Goal: Communication & Community: Answer question/provide support

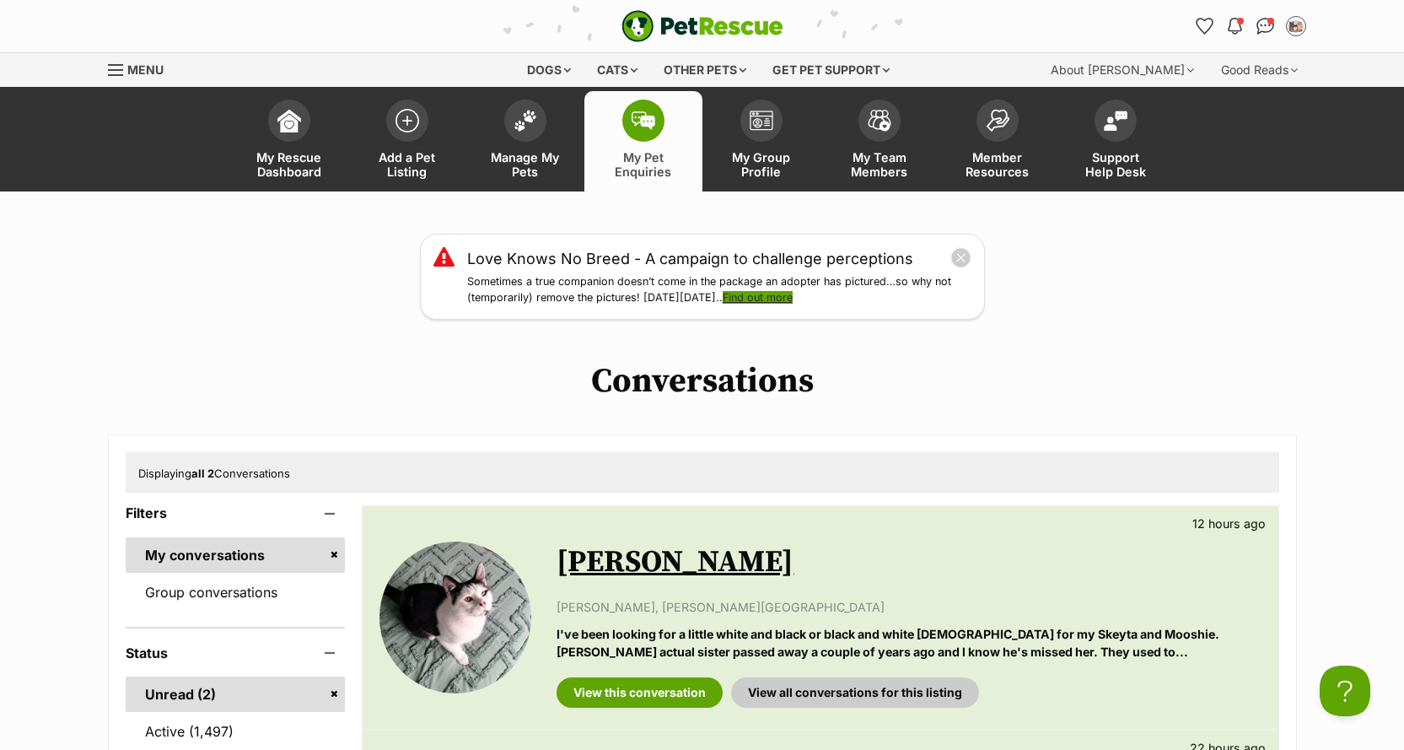
click at [793, 298] on link "Find out more" at bounding box center [758, 297] width 70 height 13
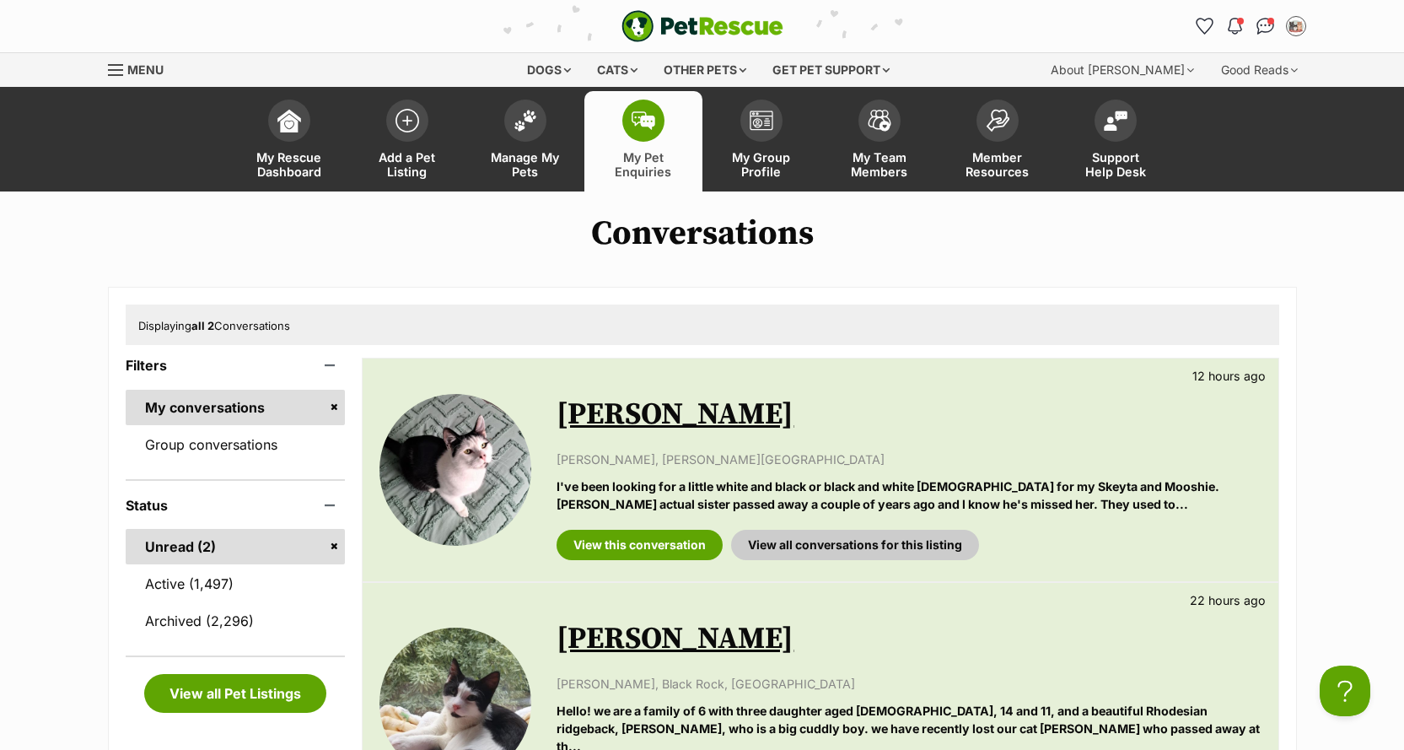
scroll to position [337, 0]
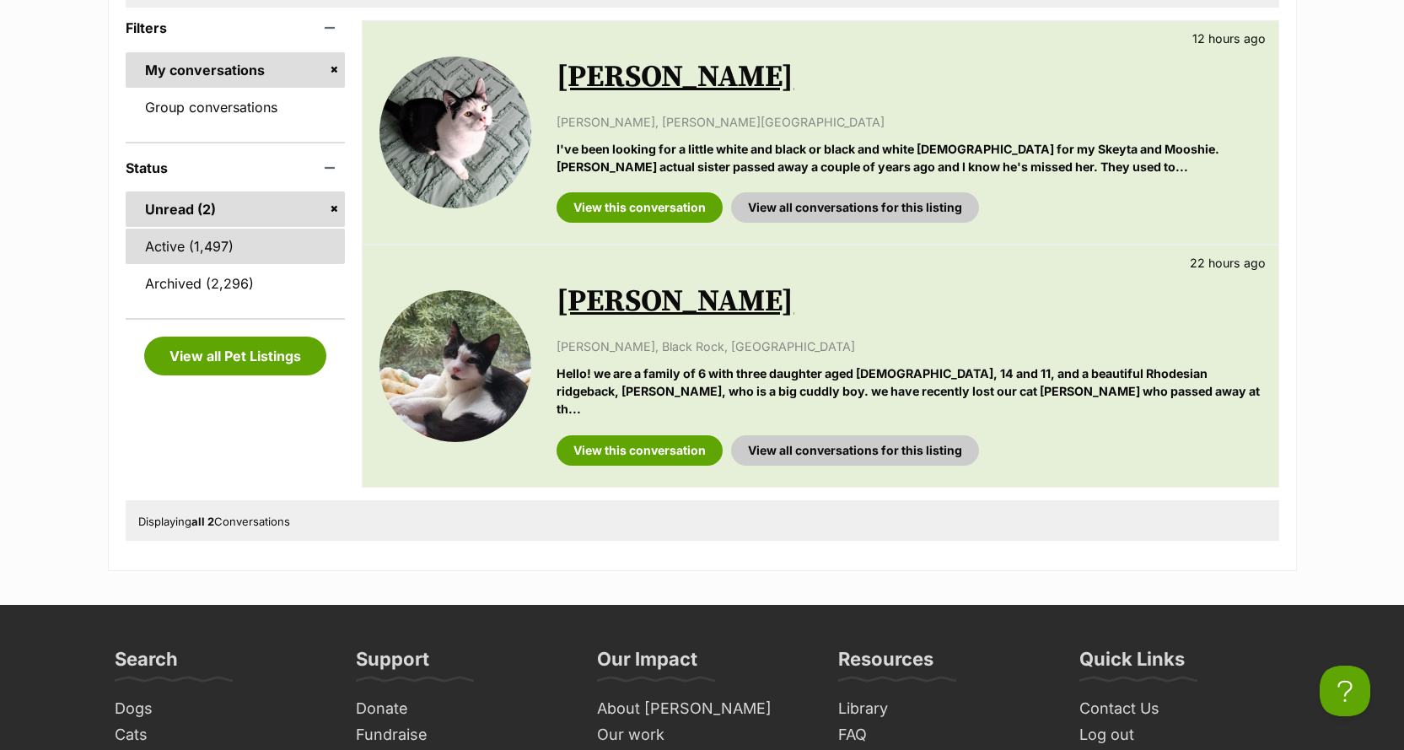
click at [233, 250] on link "Active (1,497)" at bounding box center [236, 245] width 220 height 35
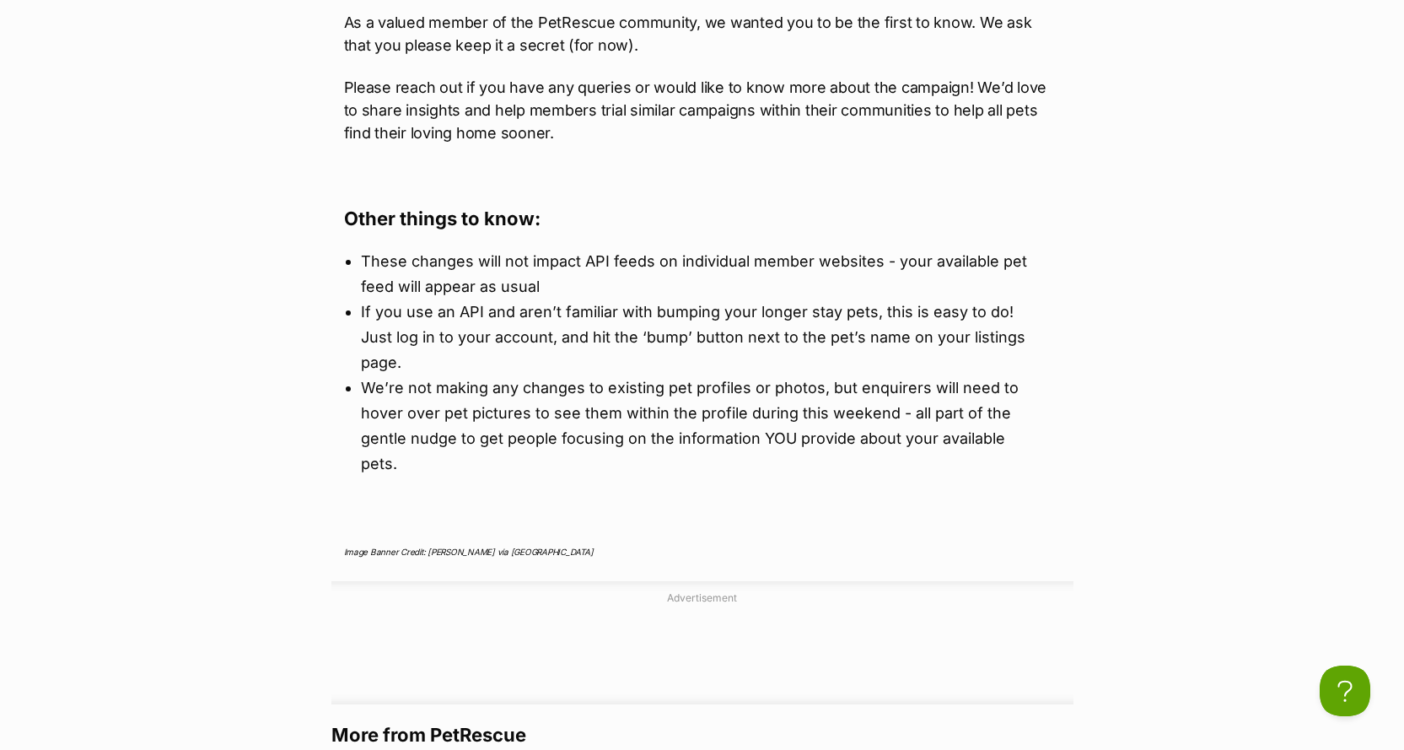
scroll to position [2698, 0]
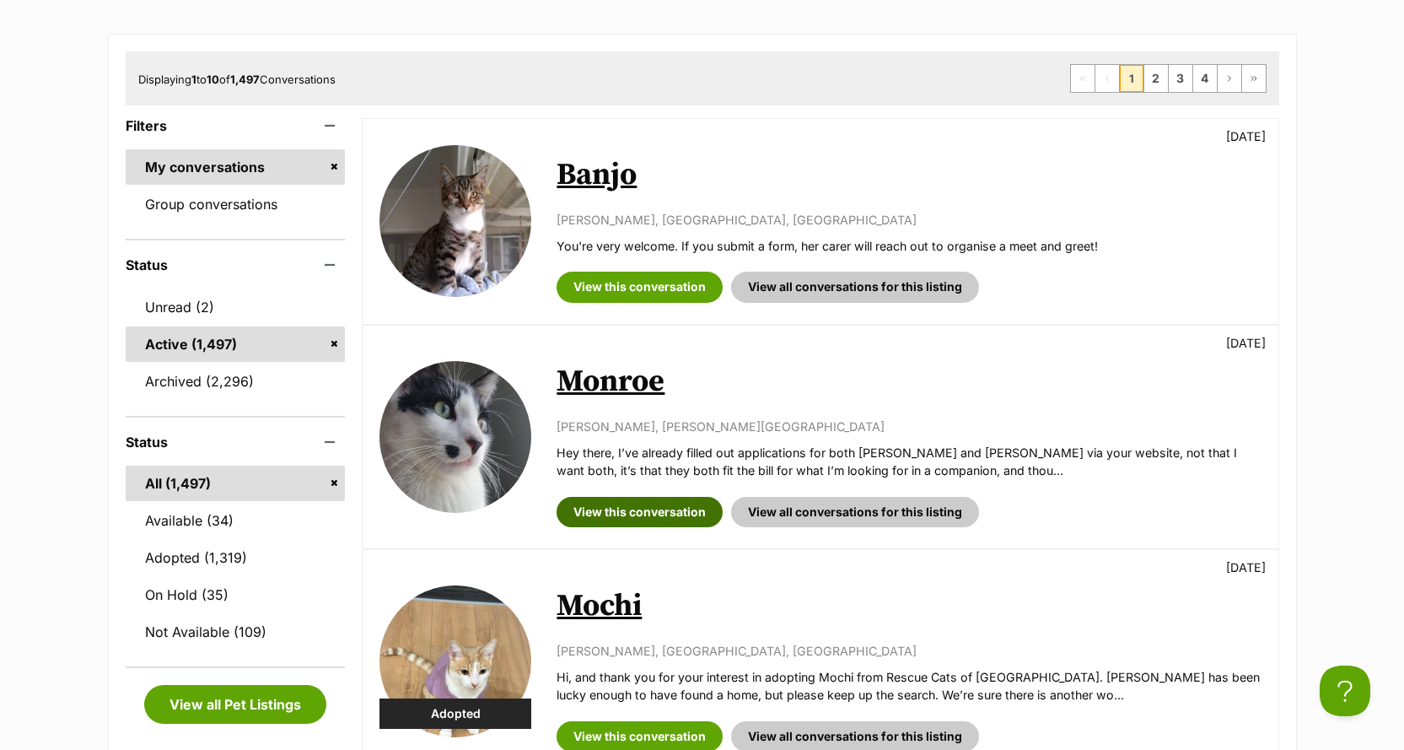
click at [624, 508] on link "View this conversation" at bounding box center [639, 512] width 166 height 30
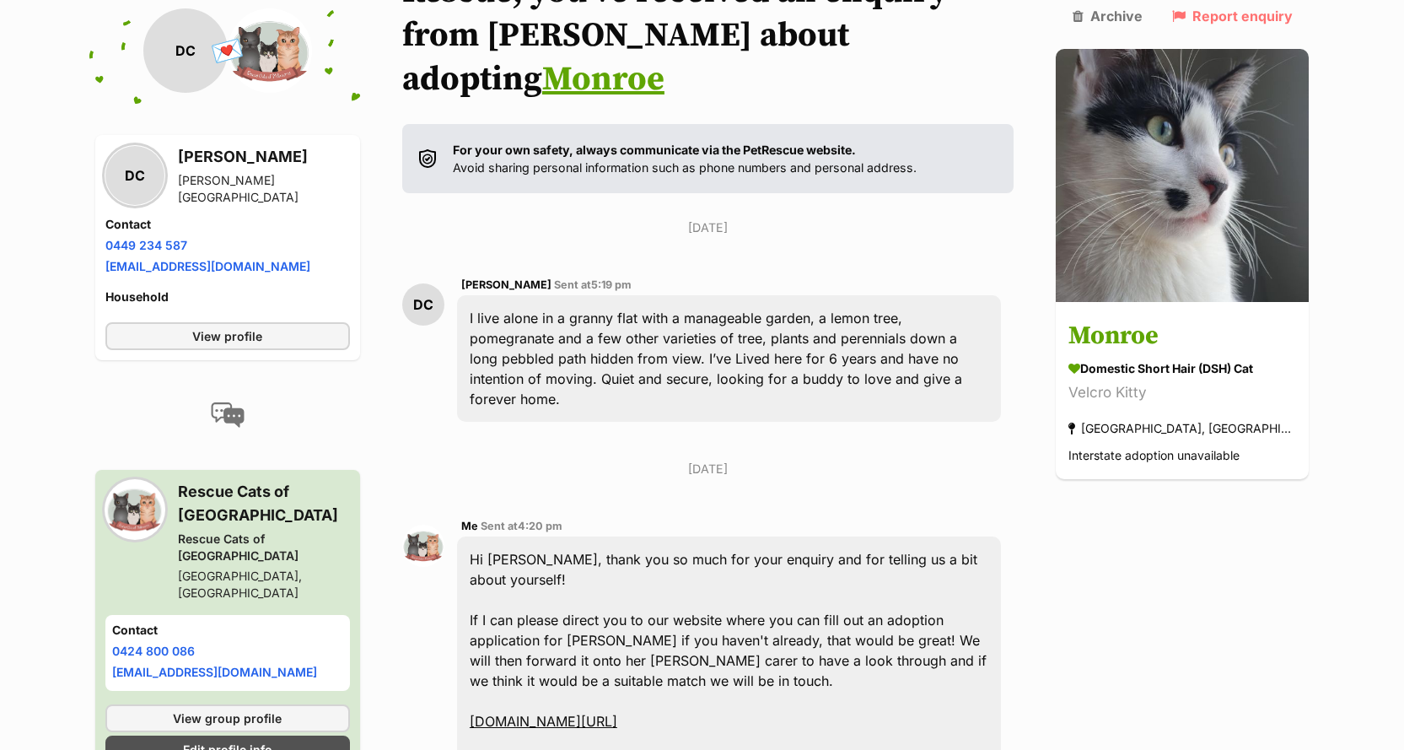
scroll to position [253, 0]
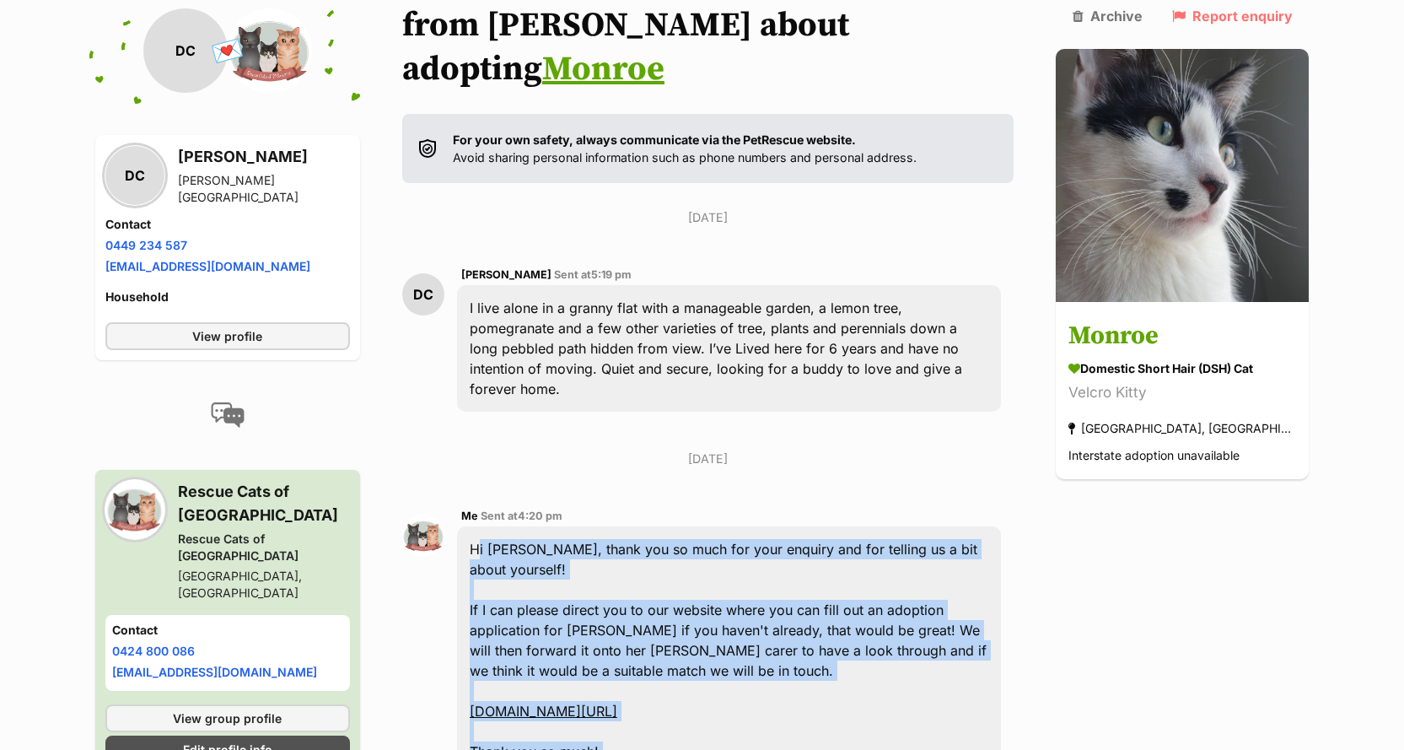
drag, startPoint x: 526, startPoint y: 634, endPoint x: 481, endPoint y: 489, distance: 151.7
click at [481, 526] on div "Hi Daniel, thank you so much for your enquiry and for telling us a bit about yo…" at bounding box center [729, 670] width 545 height 288
copy div "Hi Daniel, thank you so much for your enquiry and for telling us a bit about yo…"
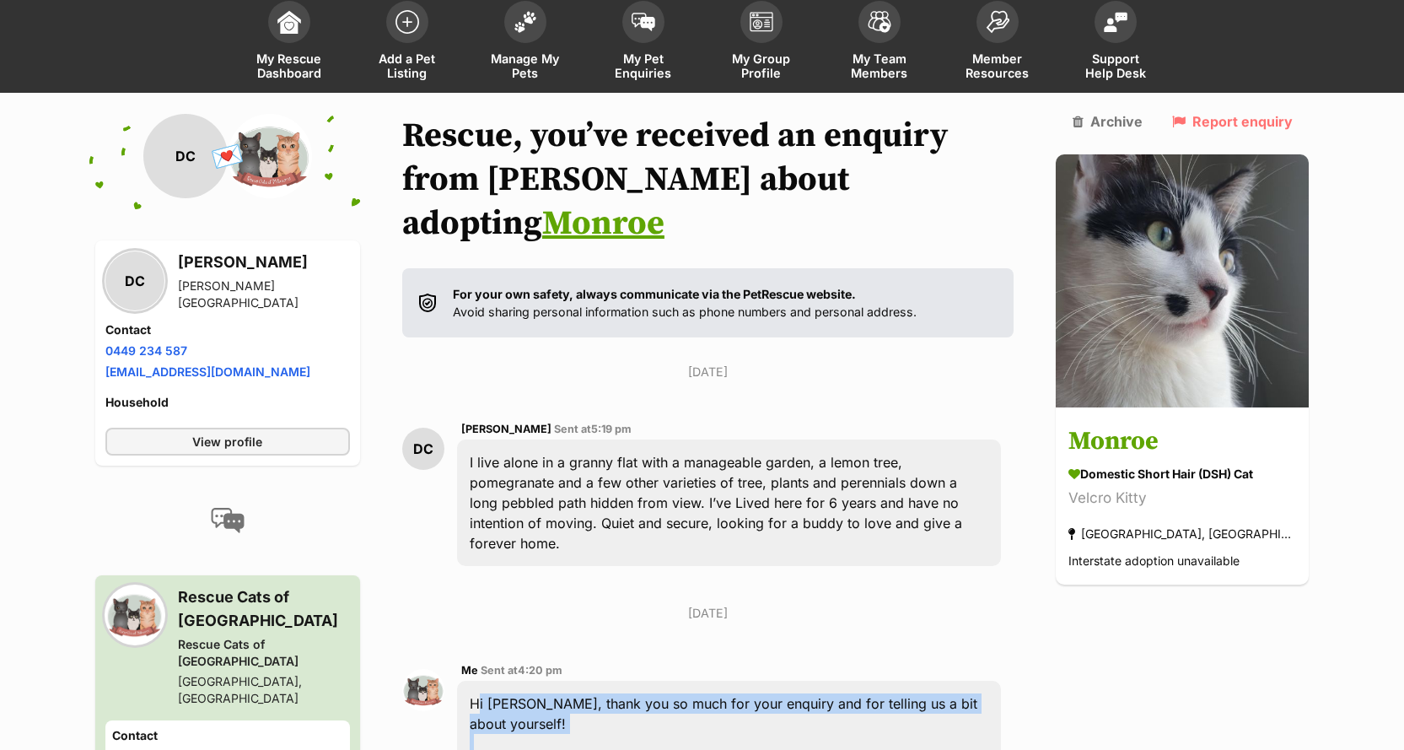
scroll to position [0, 0]
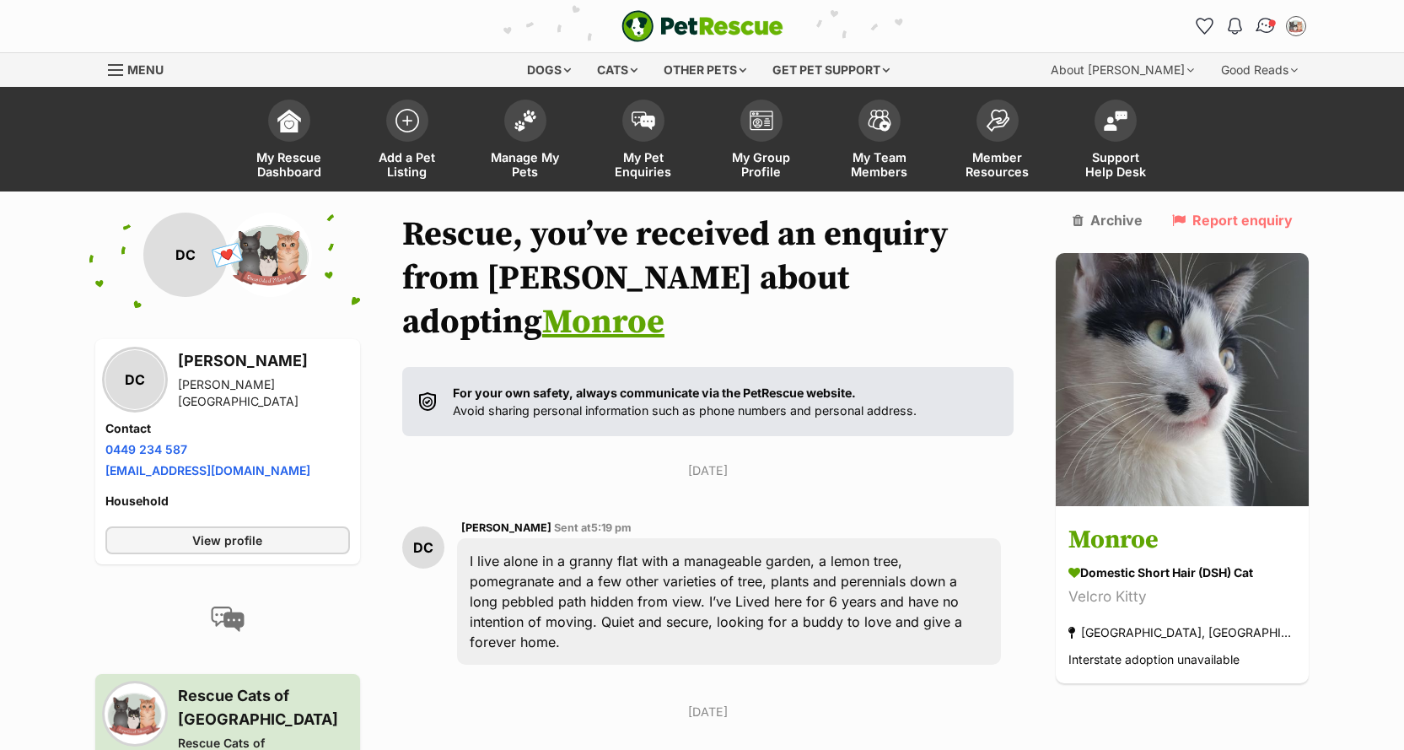
click at [1272, 30] on img "Conversations" at bounding box center [1265, 26] width 23 height 22
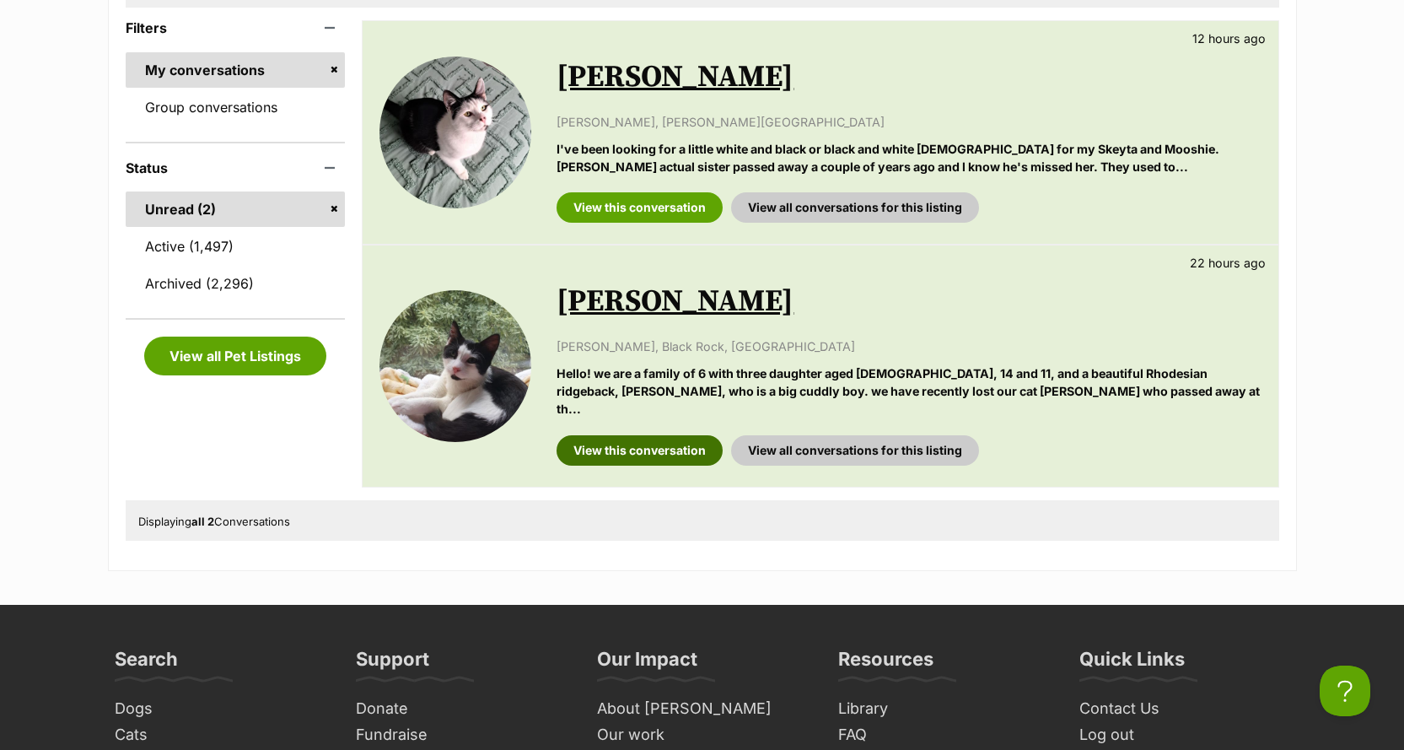
click at [654, 435] on link "View this conversation" at bounding box center [639, 450] width 166 height 30
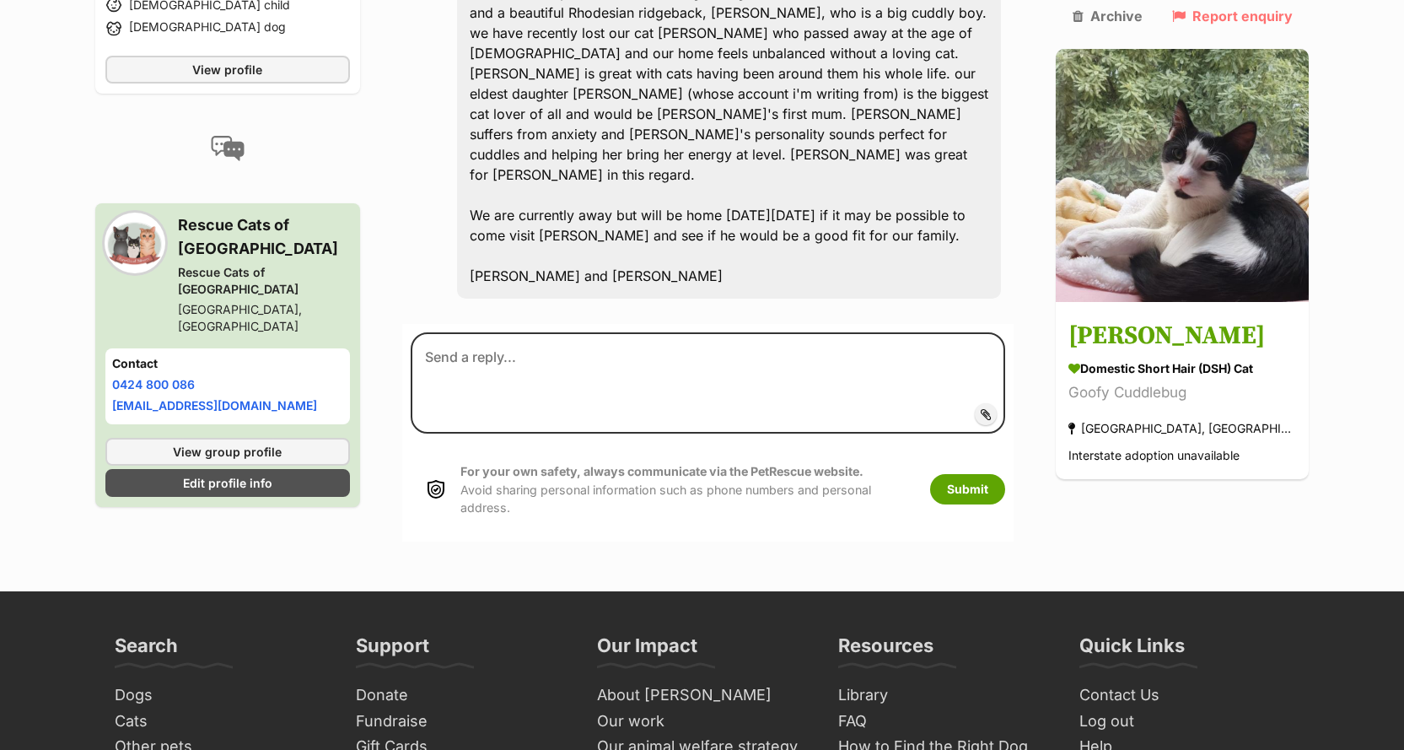
scroll to position [590, 0]
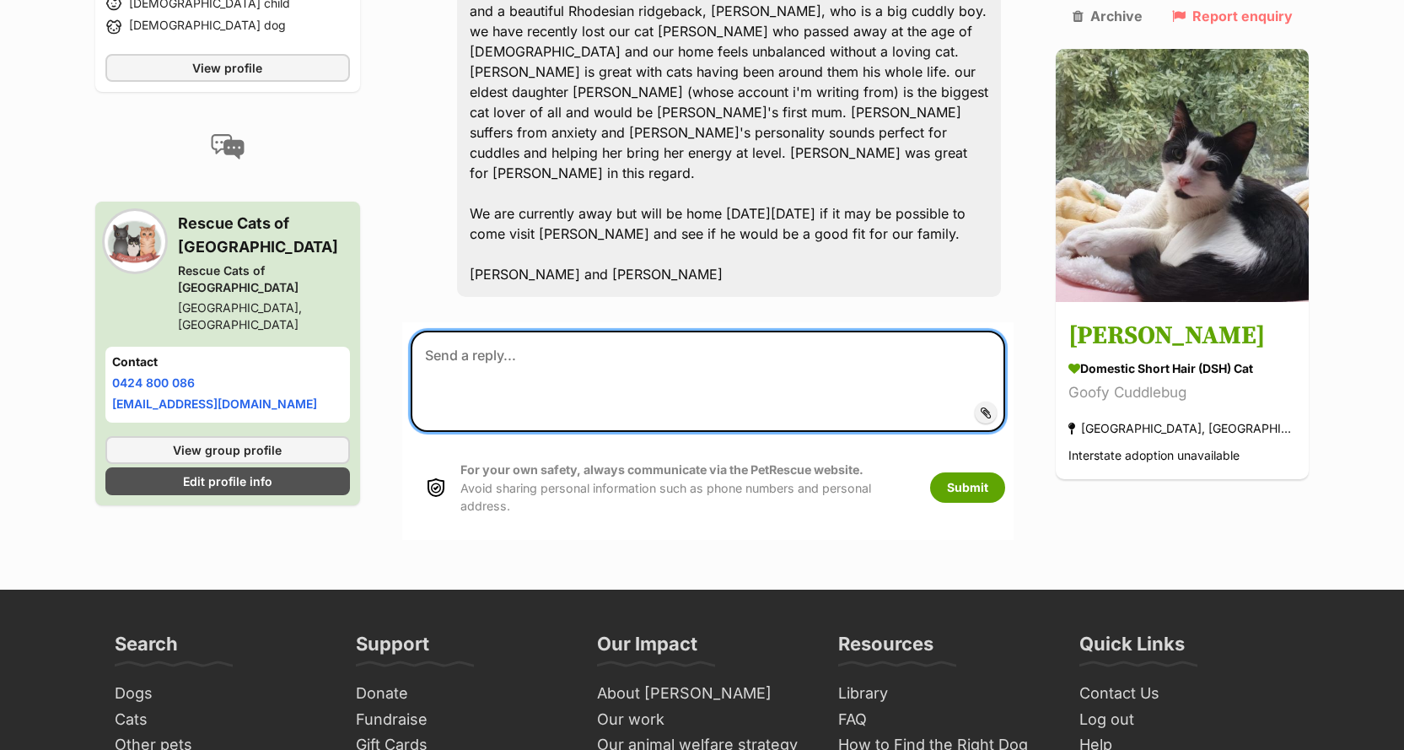
paste textarea "Hi [PERSON_NAME], thank you so much for your enquiry and for telling us a bit a…"
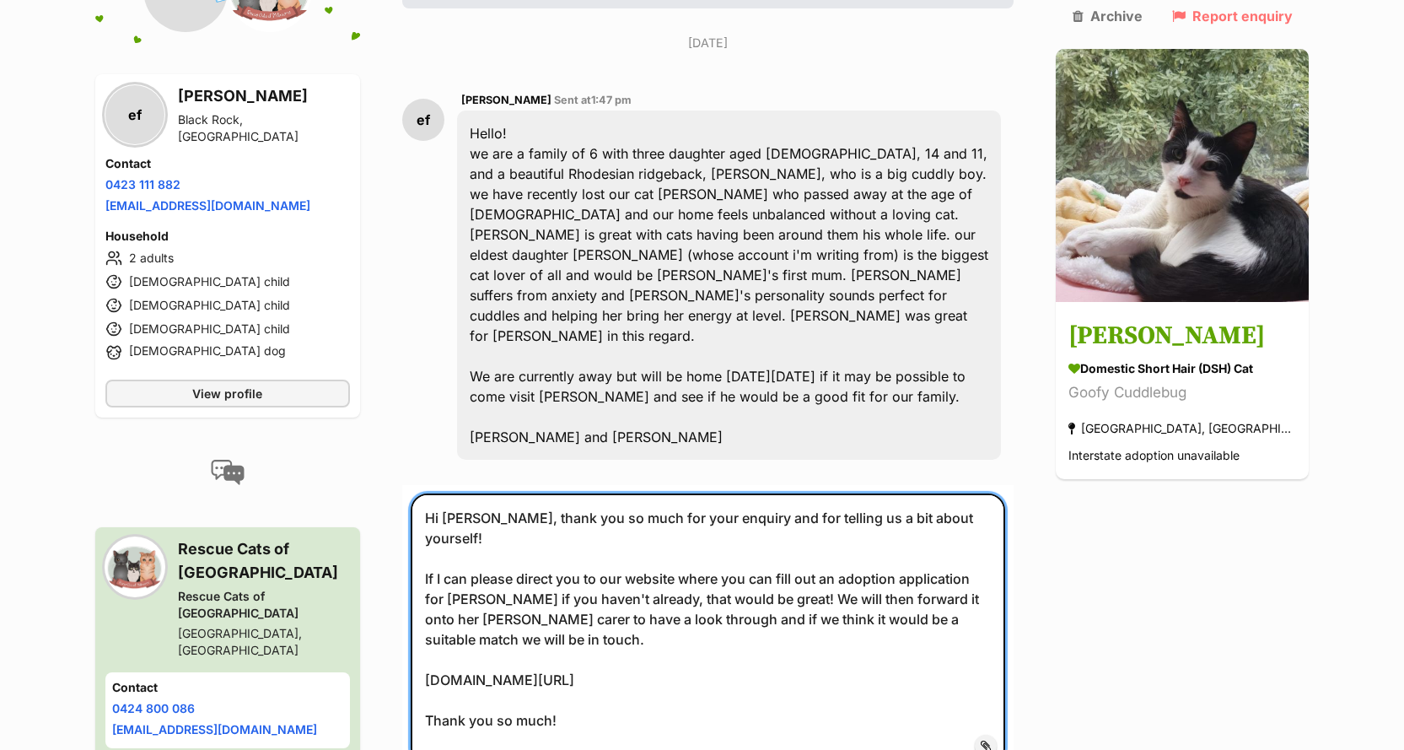
scroll to position [422, 0]
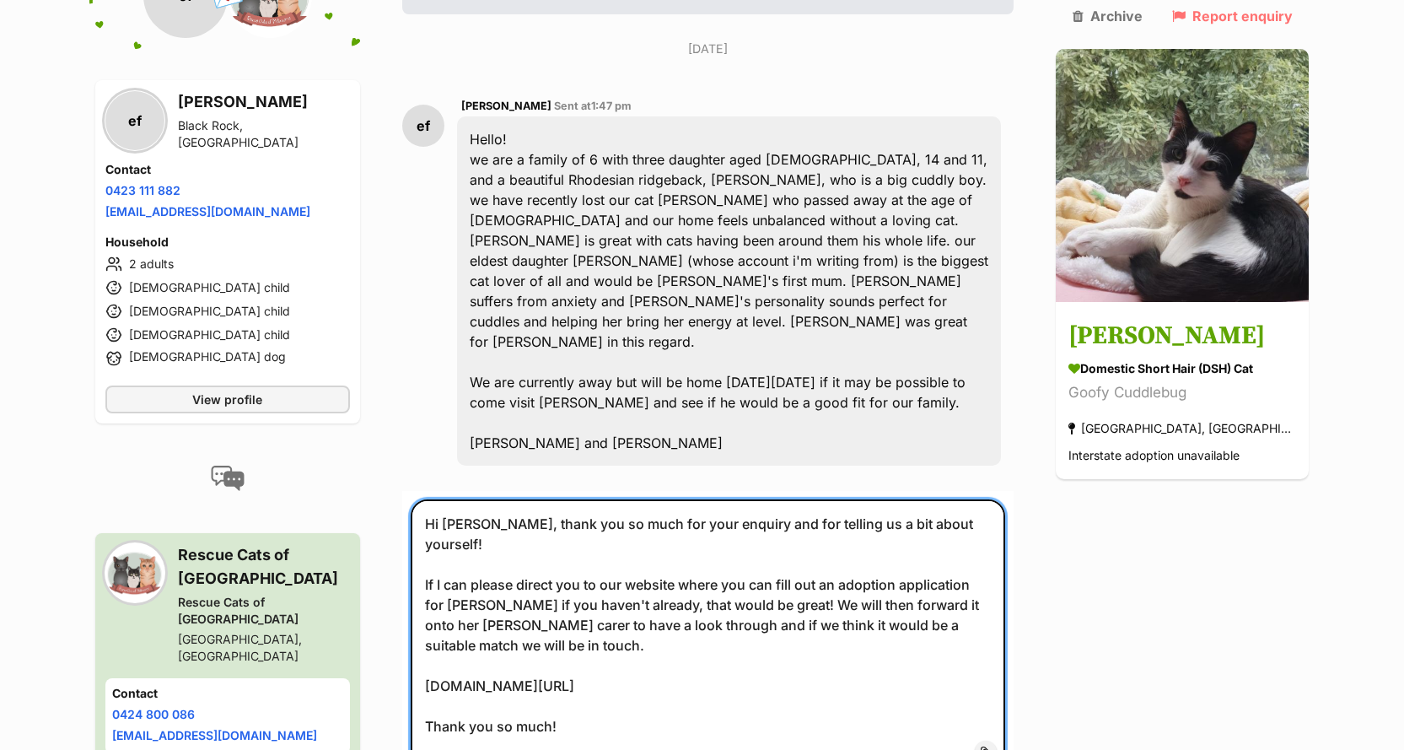
drag, startPoint x: 499, startPoint y: 446, endPoint x: 457, endPoint y: 437, distance: 43.2
click at [457, 499] on textarea "Hi Daniel, thank you so much for your enquiry and for telling us a bit about yo…" at bounding box center [708, 634] width 595 height 271
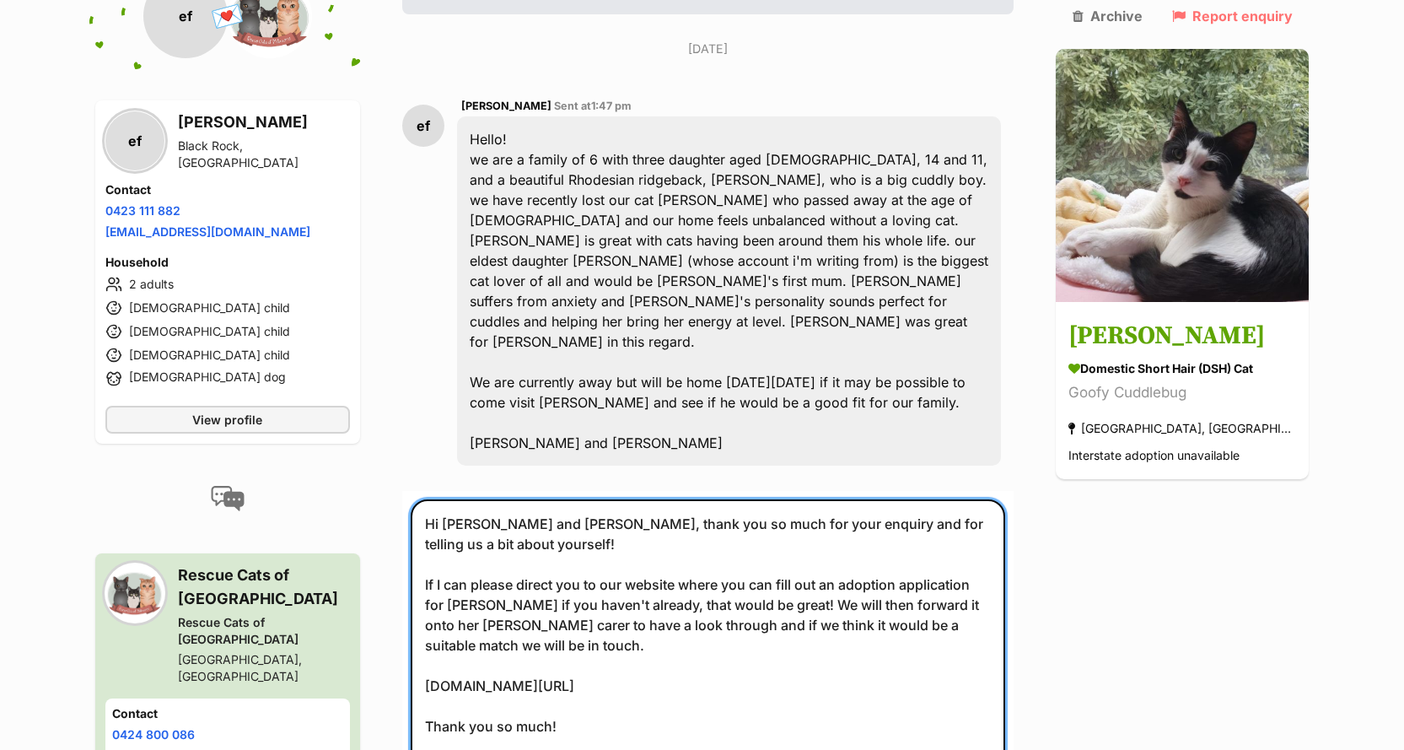
drag, startPoint x: 486, startPoint y: 520, endPoint x: 436, endPoint y: 519, distance: 49.8
click at [436, 519] on textarea "Hi Marnie and Graham, thank you so much for your enquiry and for telling us a b…" at bounding box center [708, 645] width 595 height 292
click at [961, 519] on textarea "Hi Marnie and Graham, thank you so much for your enquiry and for telling us a b…" at bounding box center [708, 645] width 595 height 292
type textarea "Hi Marnie and Graham, thank you so much for your enquiry and for telling us a b…"
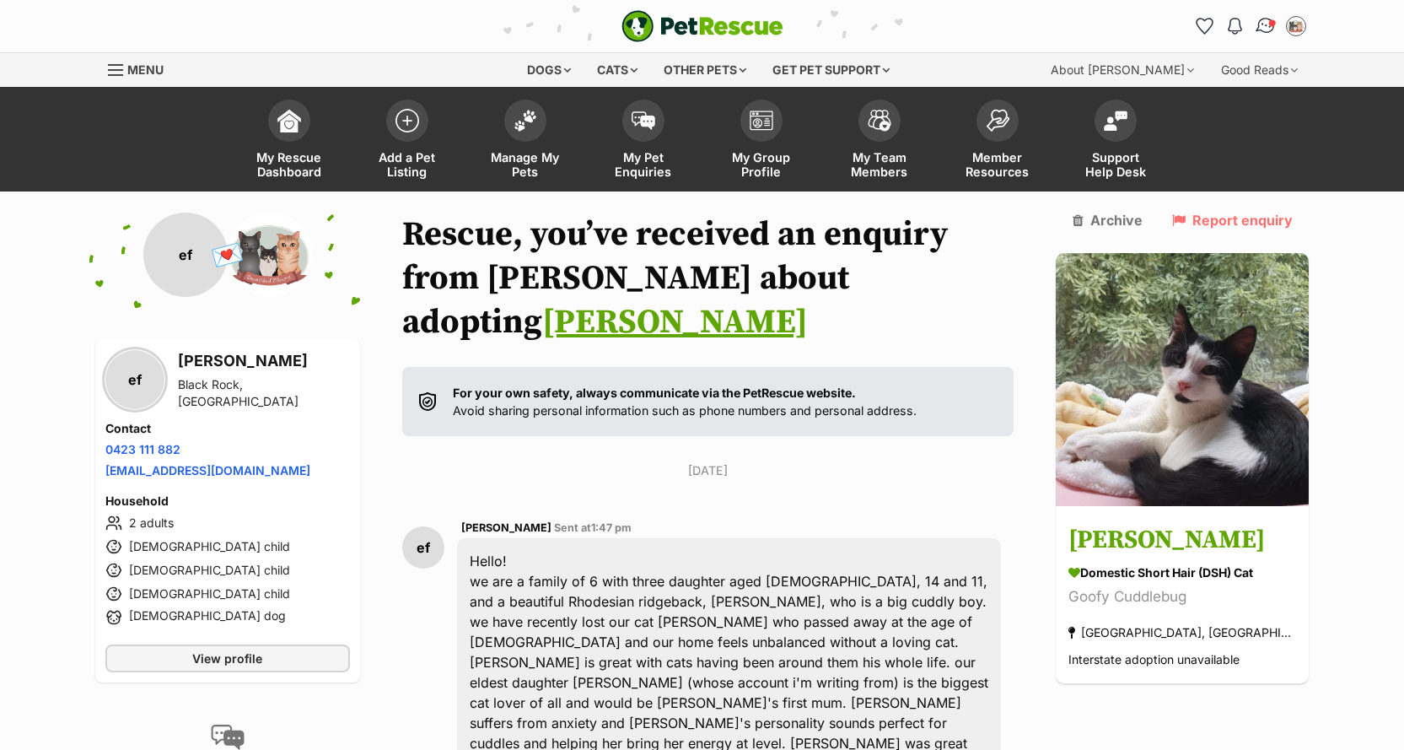
click at [1261, 28] on img "Conversations" at bounding box center [1265, 26] width 23 height 22
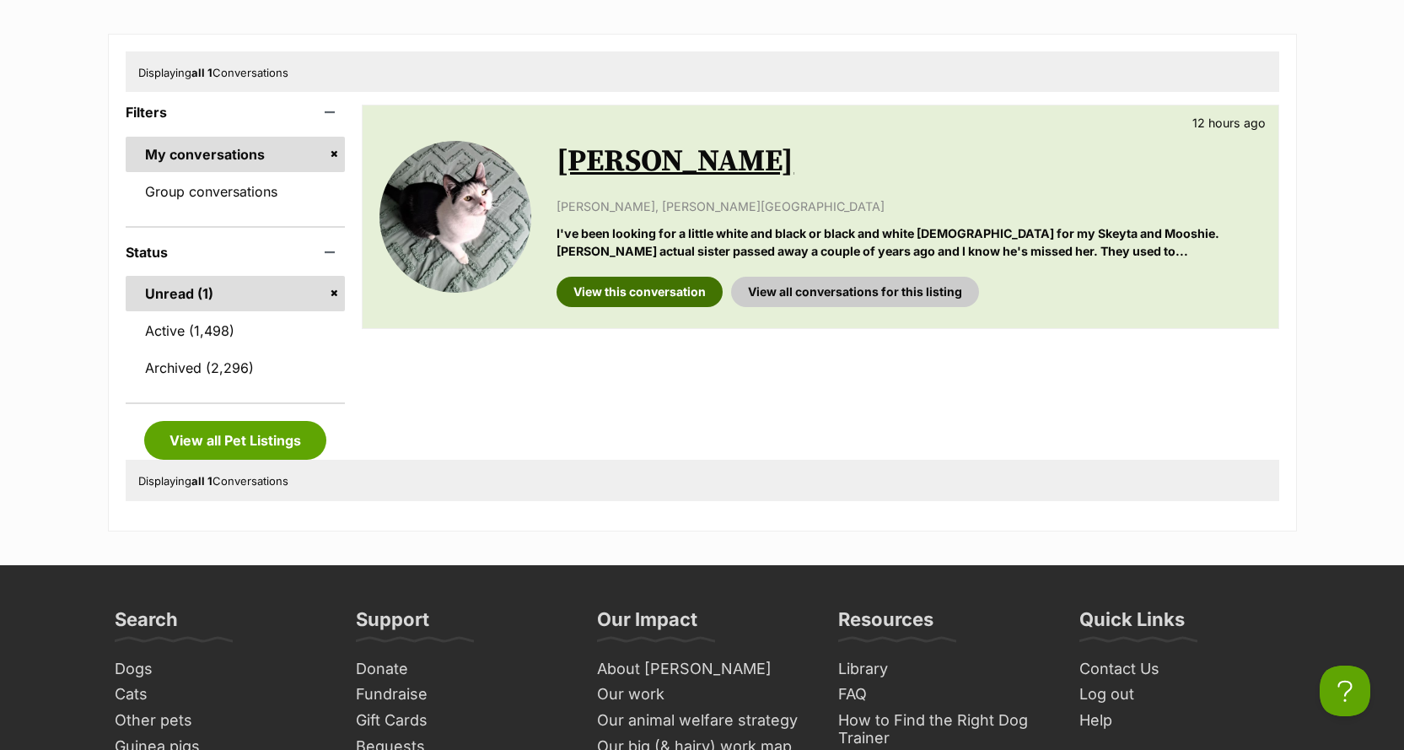
click at [653, 295] on link "View this conversation" at bounding box center [639, 292] width 166 height 30
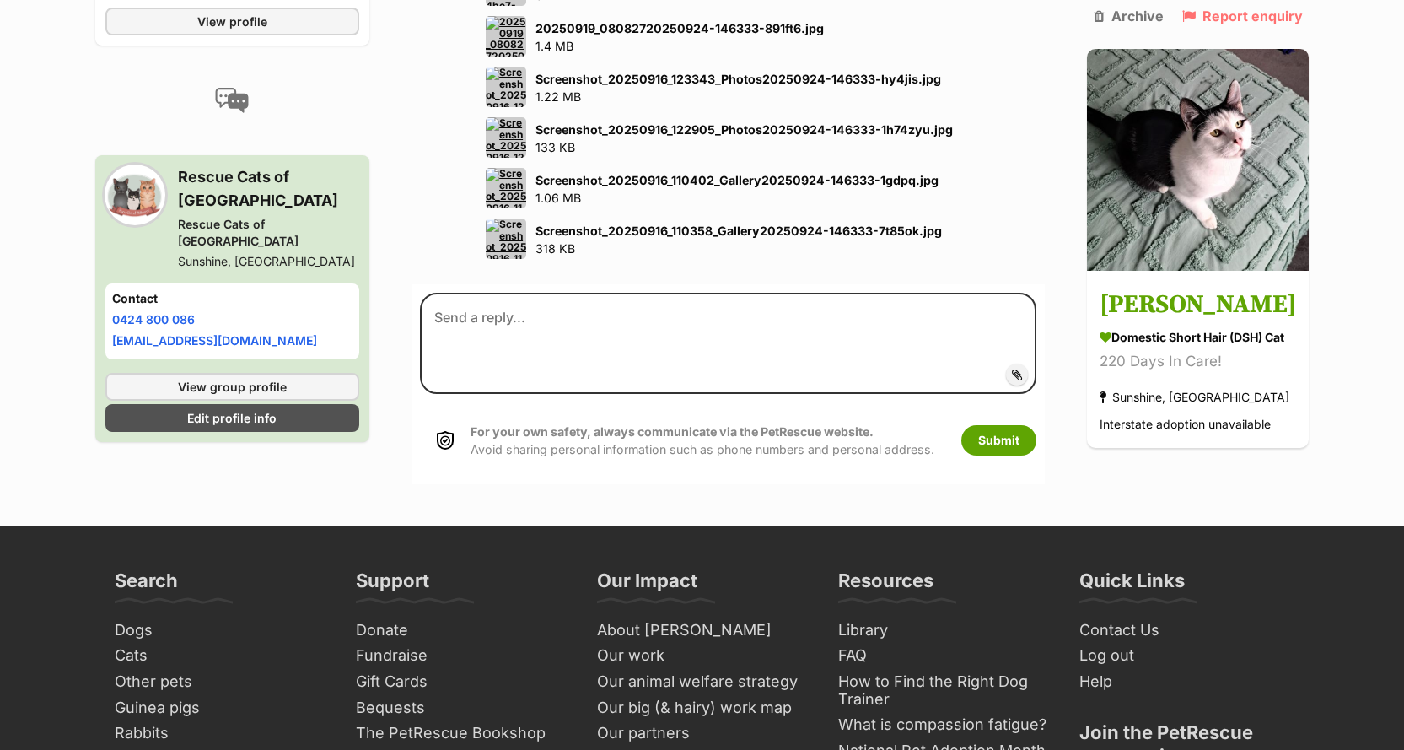
scroll to position [1433, 0]
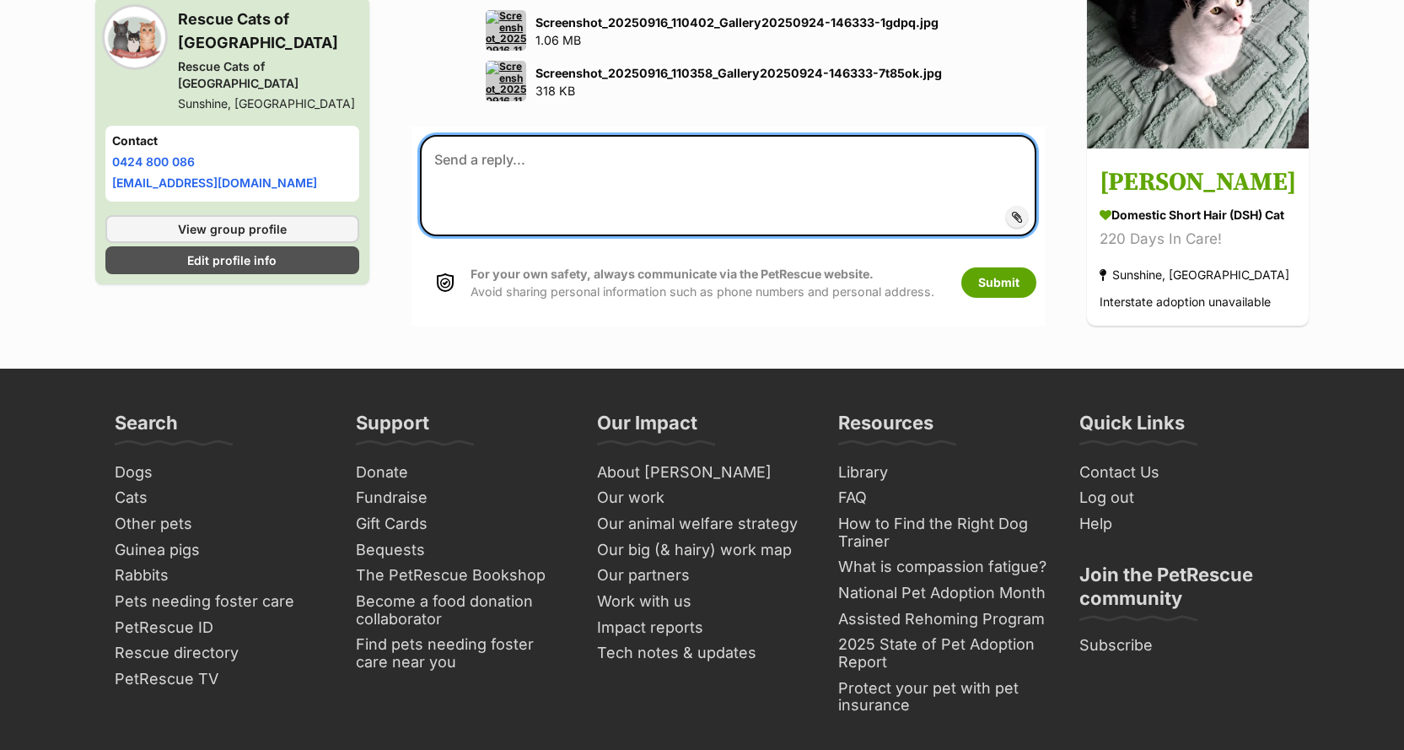
paste textarea "Hi Daniel, thank you so much for your enquiry and for telling us a bit about yo…"
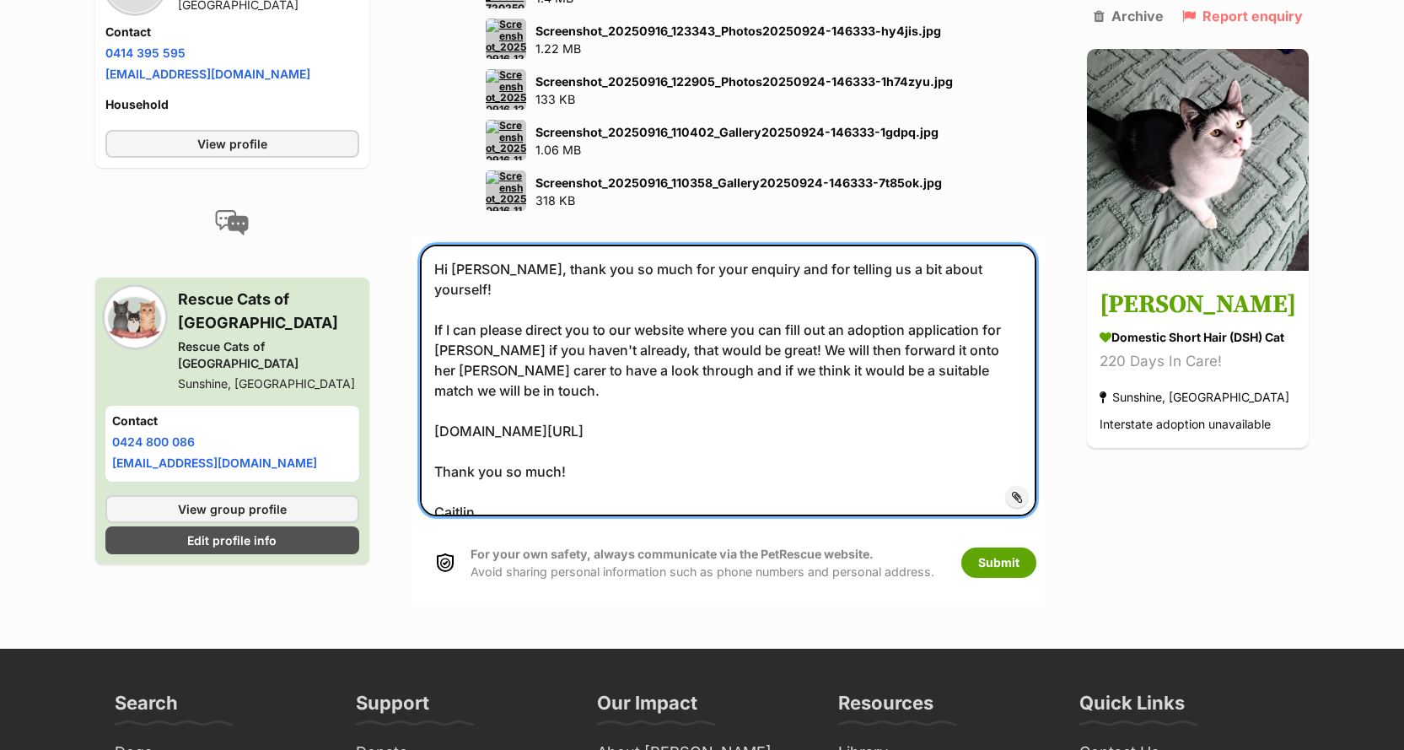
scroll to position [1180, 0]
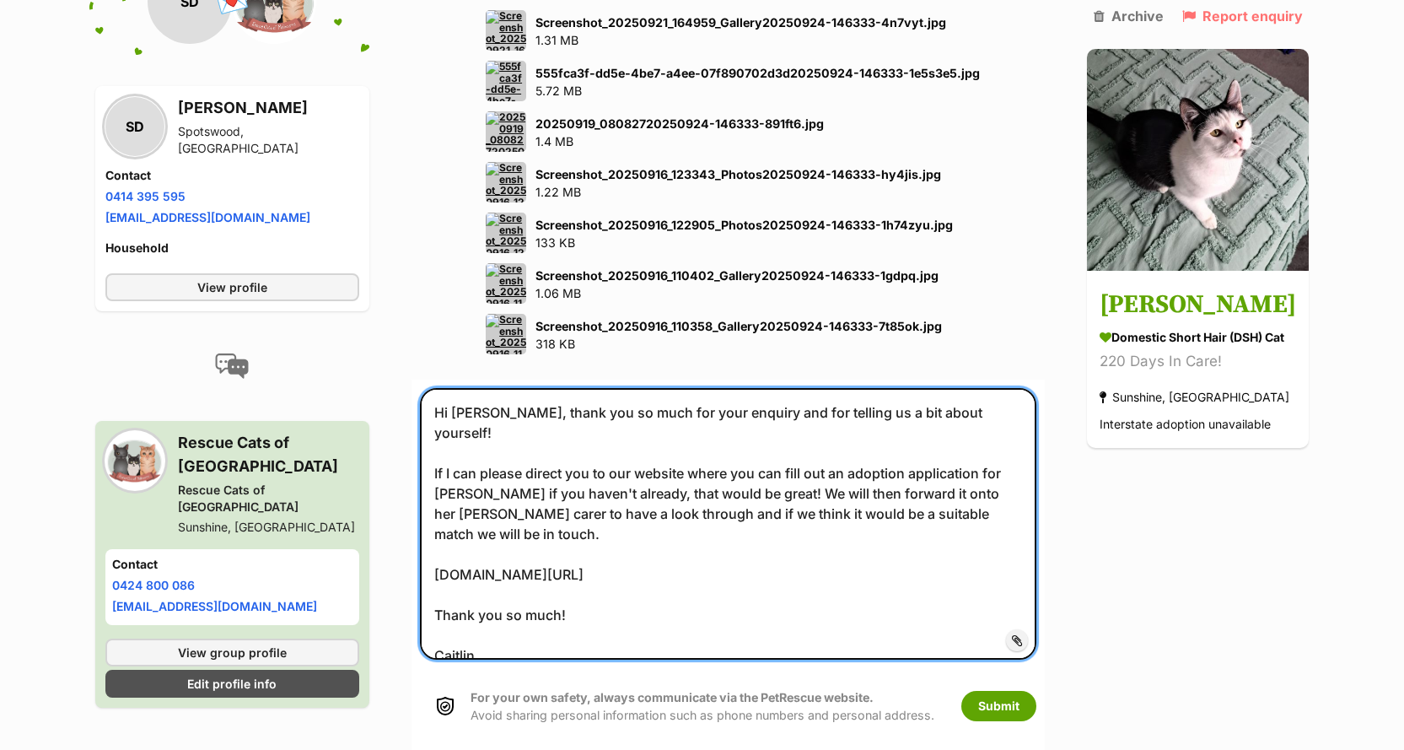
click at [497, 388] on textarea "Hi Daniel, thank you so much for your enquiry and for telling us a bit about yo…" at bounding box center [728, 523] width 616 height 271
drag, startPoint x: 486, startPoint y: 408, endPoint x: 421, endPoint y: 408, distance: 64.9
click at [421, 408] on form "Hi Susan, thank you so much for your enquiry and for telling us a bit about you…" at bounding box center [727, 564] width 633 height 370
type textarea "Hi Susan, thank you so much for your enquiry and for telling us a bit about you…"
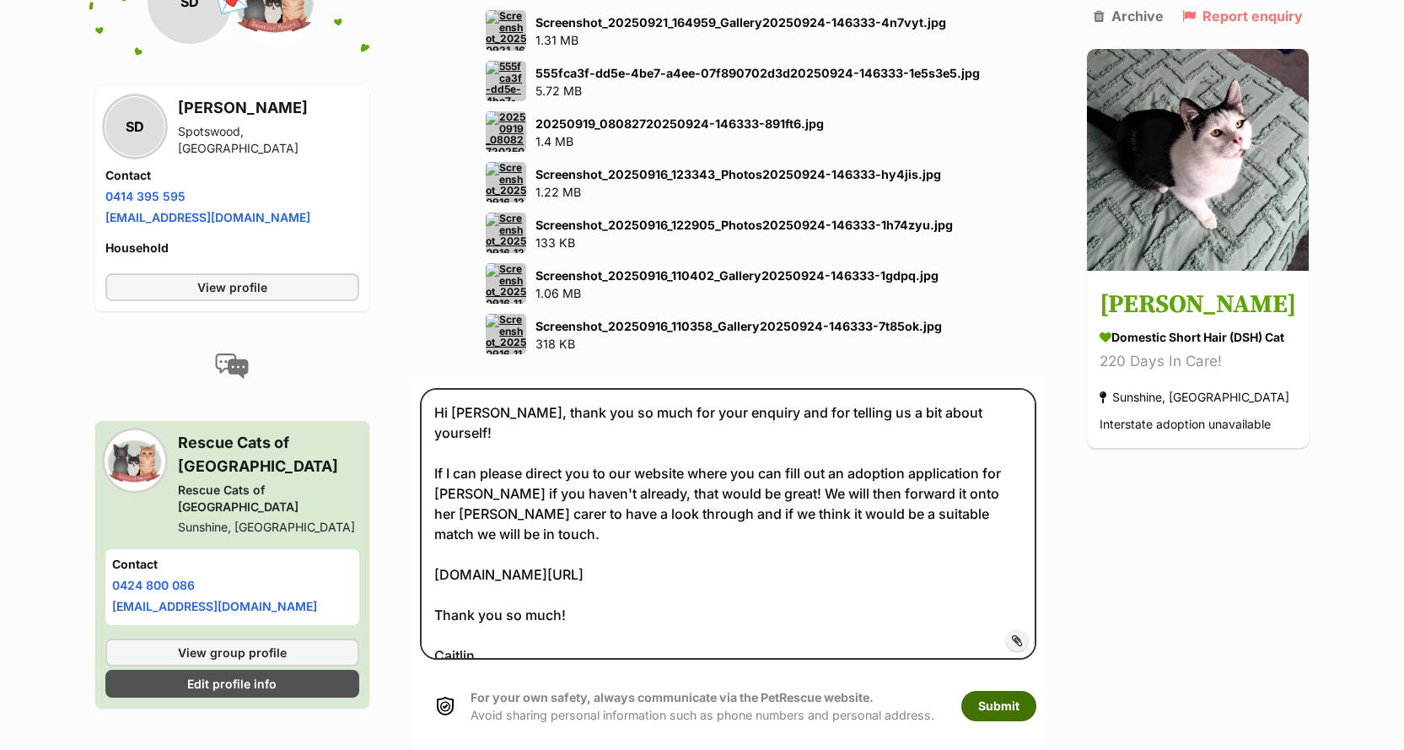
click at [1034, 691] on button "Submit" at bounding box center [998, 706] width 75 height 30
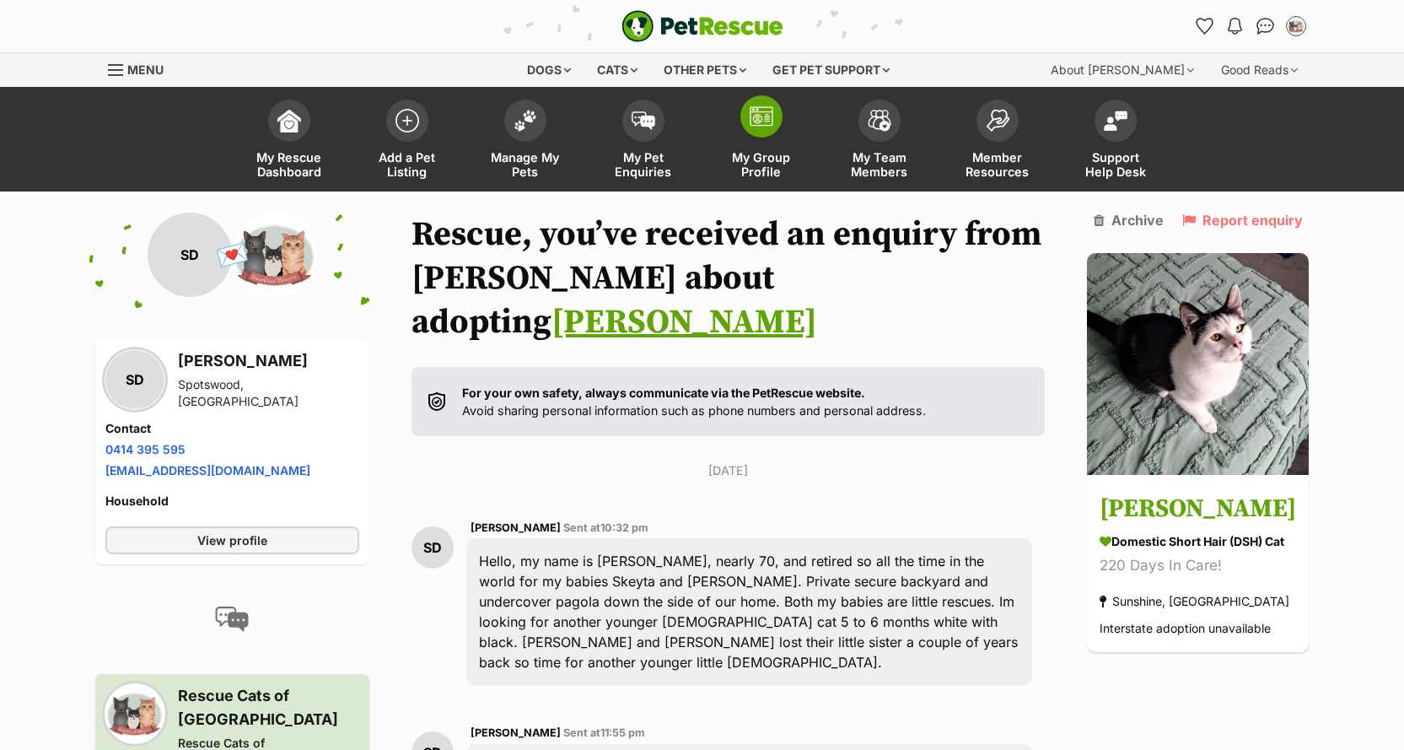
click at [789, 138] on link "My Group Profile" at bounding box center [761, 141] width 118 height 100
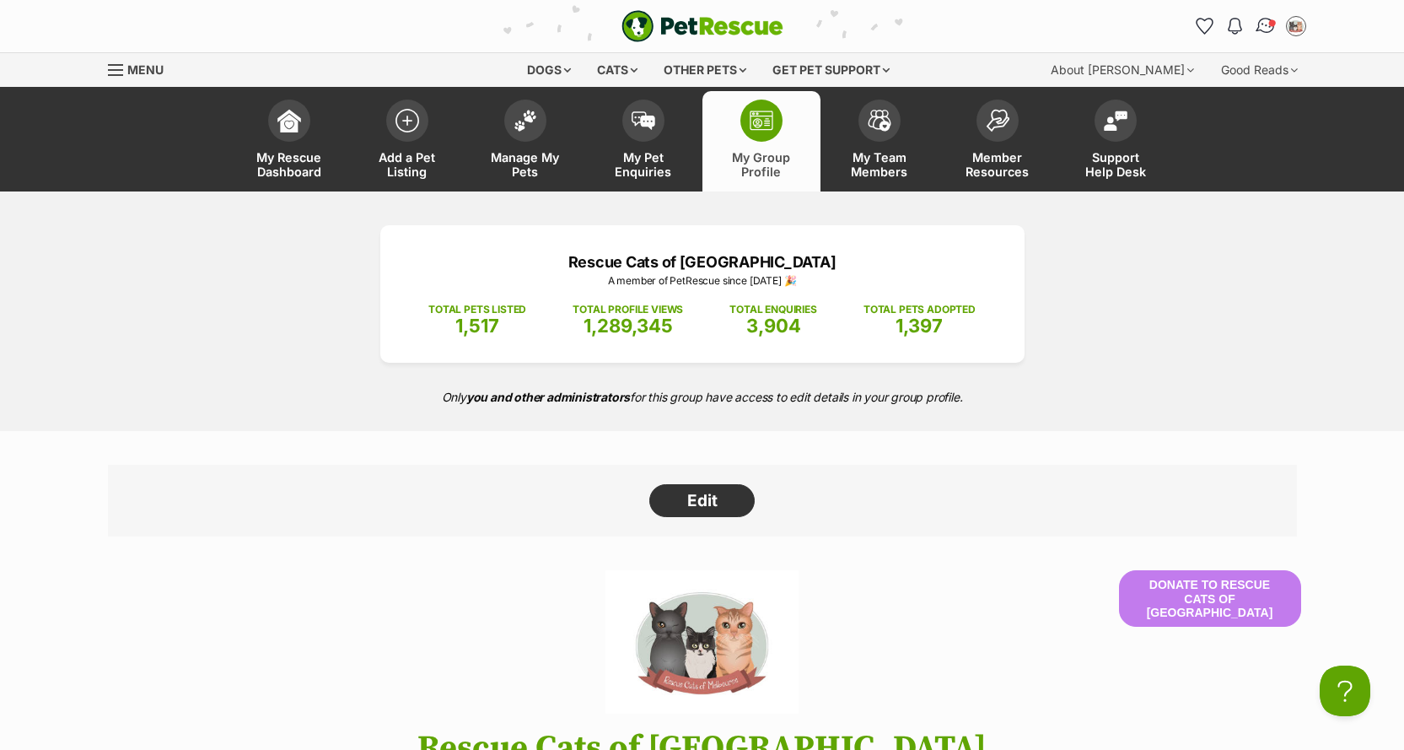
click at [1268, 14] on link "Conversations" at bounding box center [1265, 25] width 35 height 35
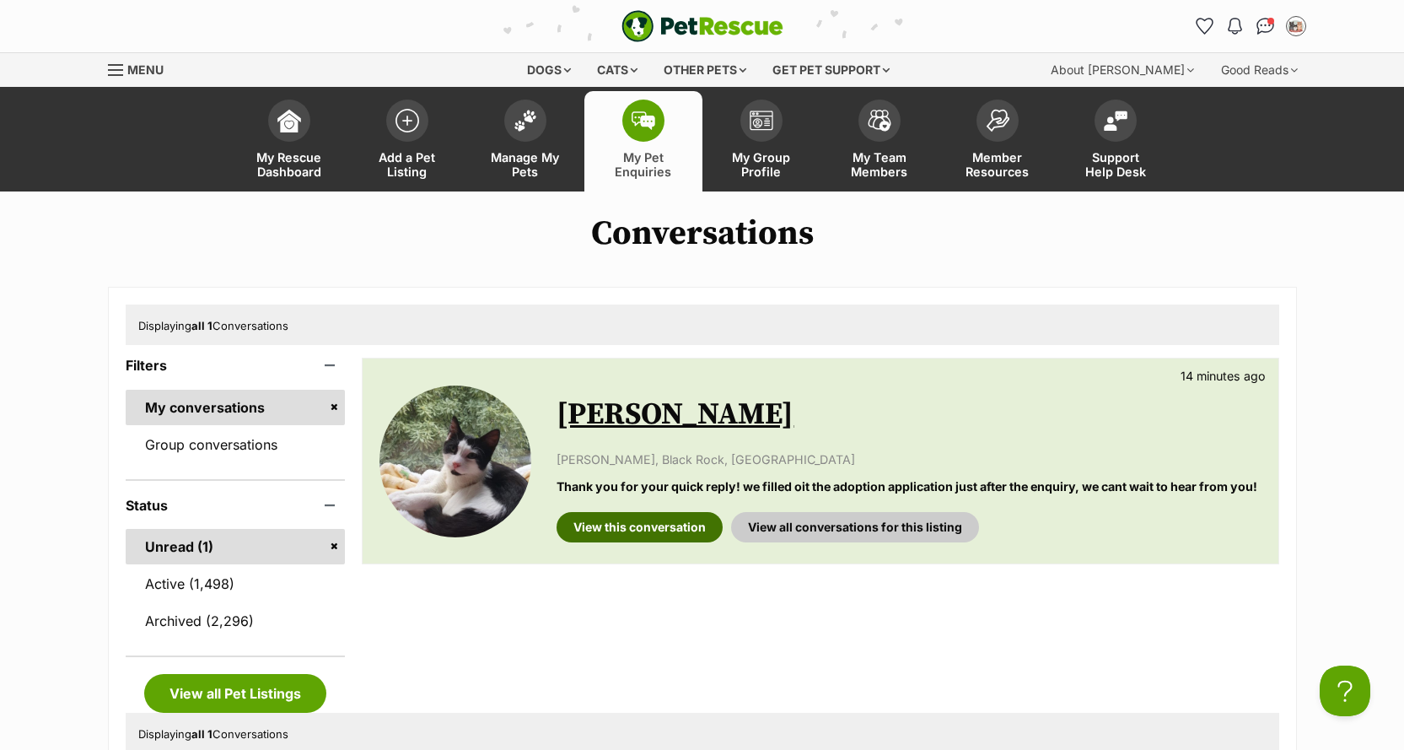
click at [667, 536] on link "View this conversation" at bounding box center [639, 527] width 166 height 30
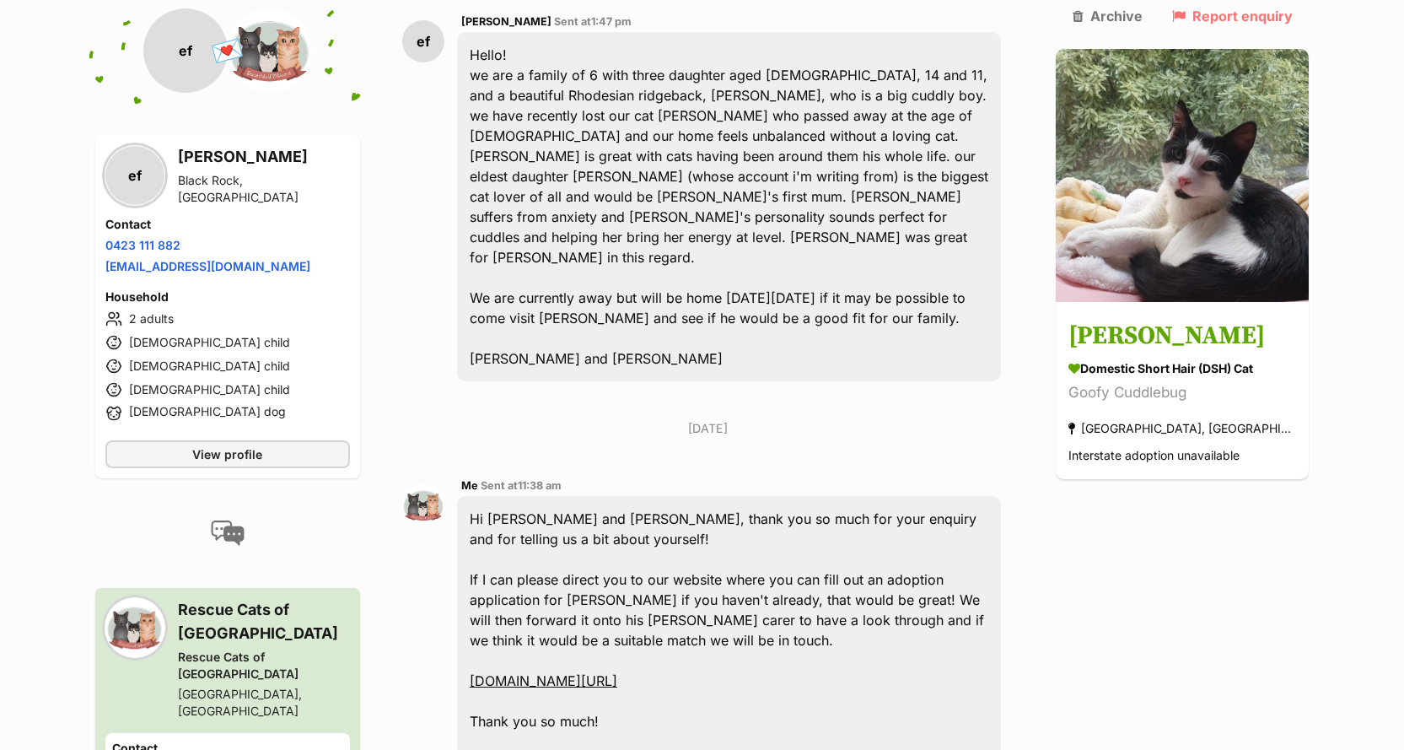
scroll to position [1012, 0]
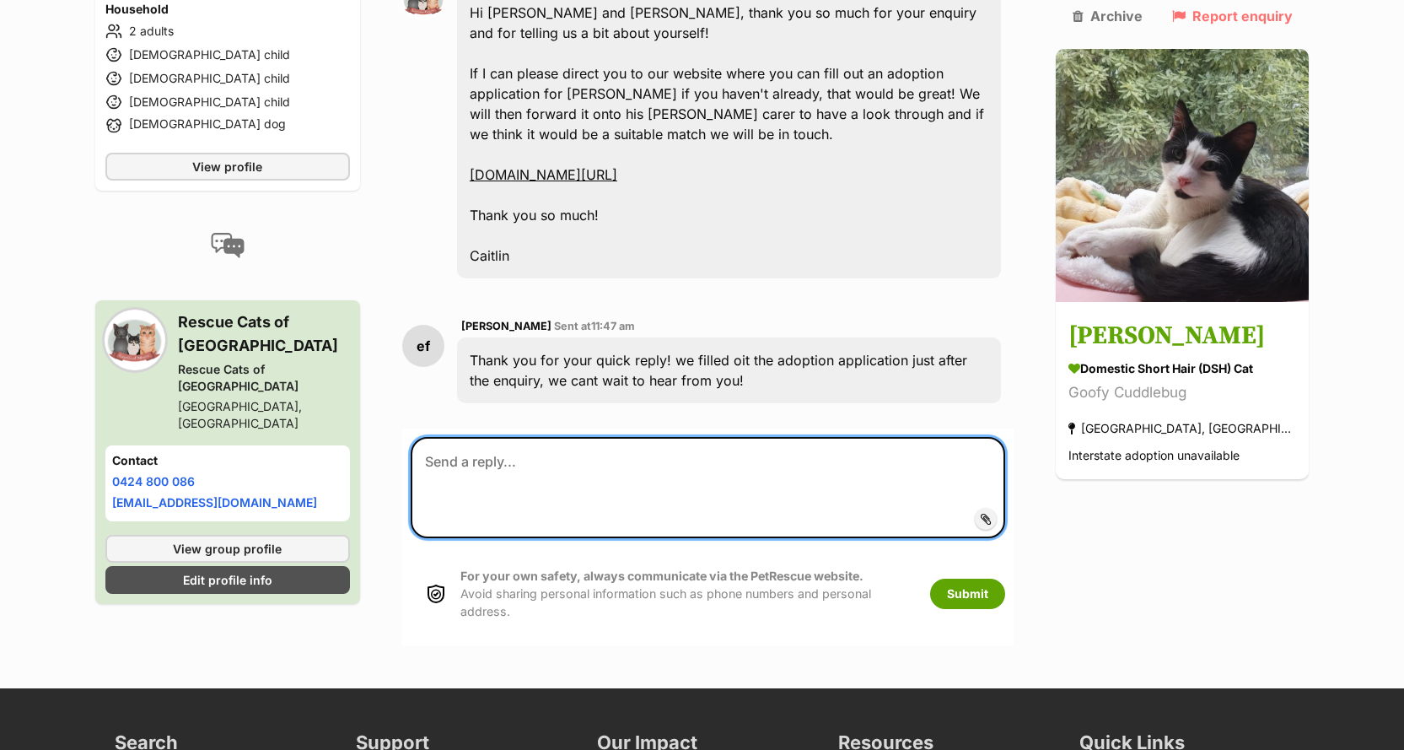
click at [588, 437] on textarea at bounding box center [708, 487] width 595 height 101
type textarea "Thank you!"
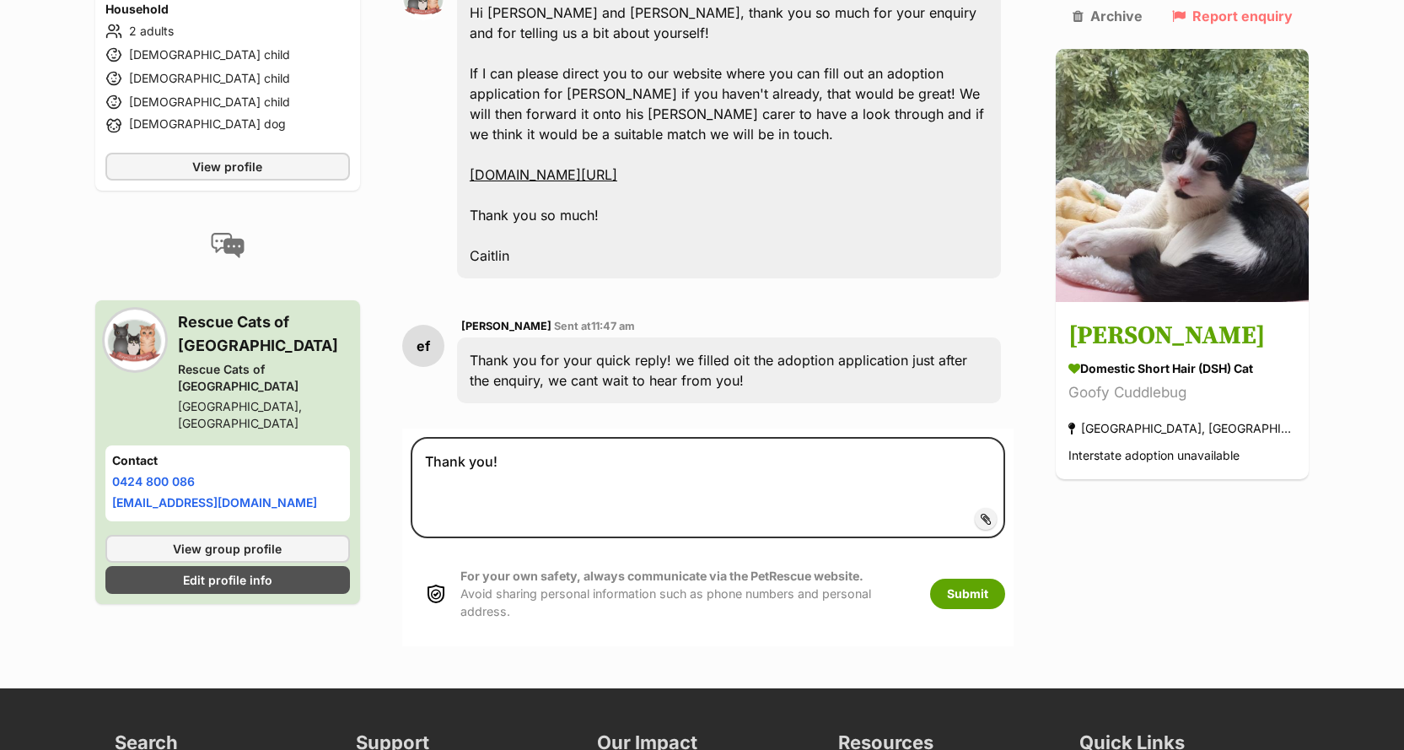
click at [1005, 578] on button "Submit" at bounding box center [967, 593] width 75 height 30
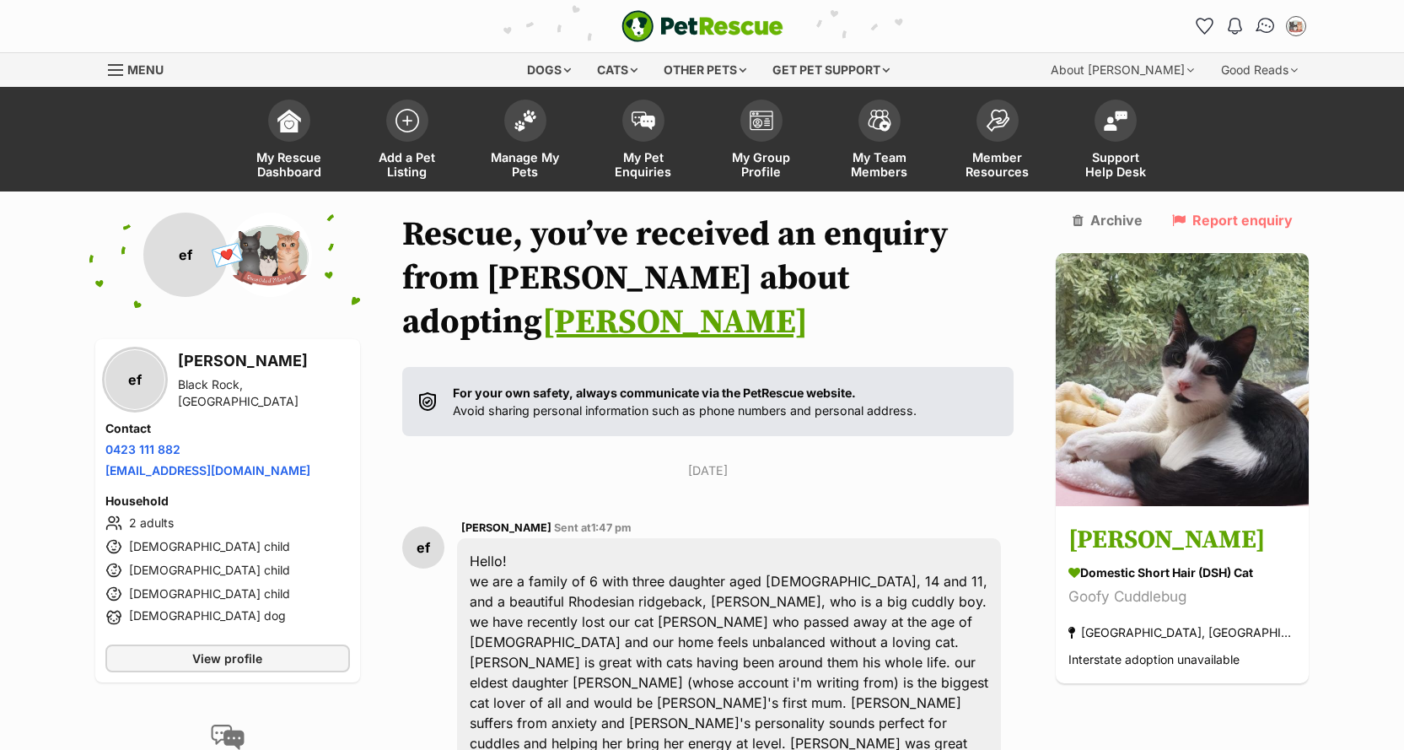
click at [1257, 27] on img "Conversations" at bounding box center [1265, 26] width 23 height 22
